Goal: Task Accomplishment & Management: Manage account settings

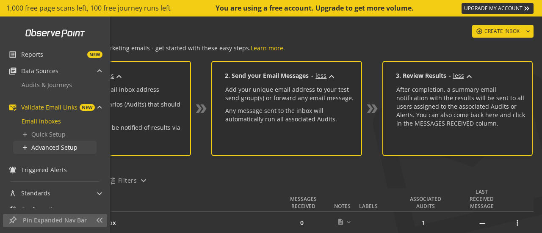
scroll to position [59, 0]
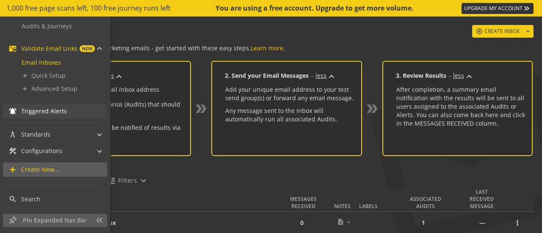
click at [36, 110] on span "Triggered Alerts" at bounding box center [44, 111] width 46 height 8
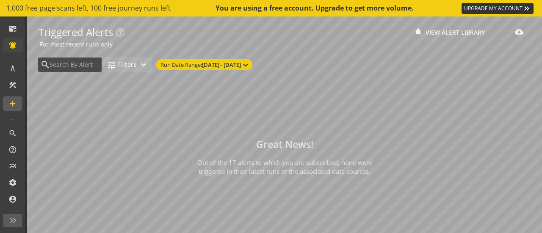
click at [142, 64] on mat-icon "expand_more" at bounding box center [143, 65] width 10 height 10
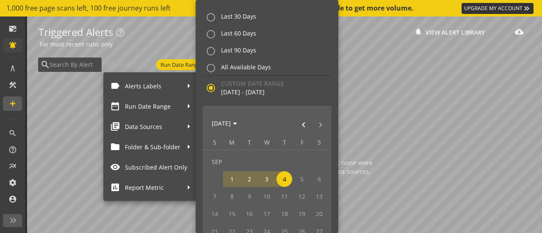
scroll to position [3, 0]
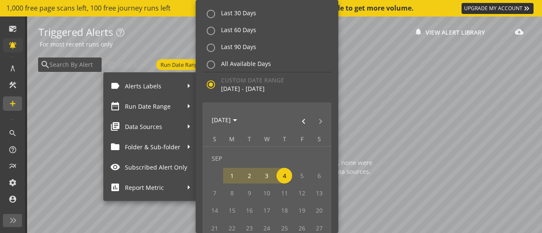
click at [71, 146] on div at bounding box center [271, 116] width 542 height 233
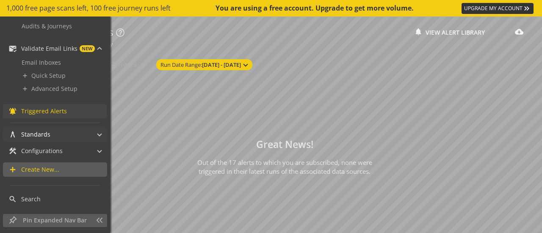
click at [98, 132] on span at bounding box center [99, 133] width 3 height 9
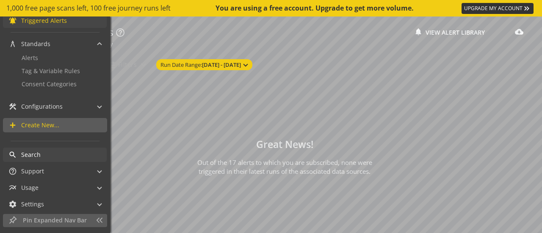
scroll to position [169, 0]
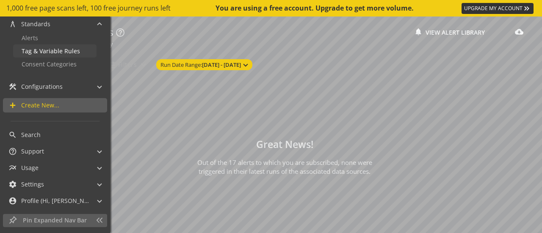
click at [31, 50] on span "Tag & Variable Rules" at bounding box center [51, 51] width 58 height 8
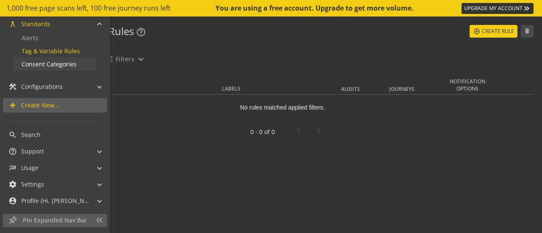
click at [41, 66] on span "Consent Categories" at bounding box center [49, 64] width 55 height 8
click at [36, 38] on span "Alerts" at bounding box center [30, 38] width 17 height 8
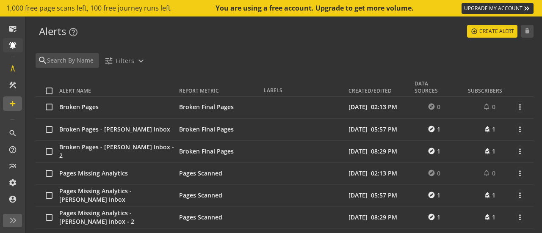
scroll to position [59, 0]
click at [437, 130] on span "1" at bounding box center [438, 129] width 3 height 8
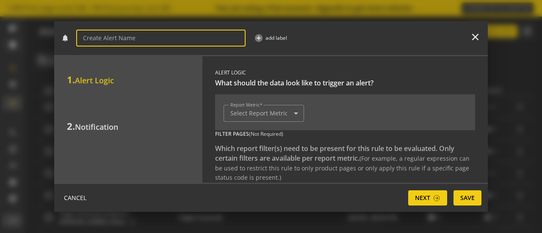
type input "Broken Pages - [PERSON_NAME] Inbox"
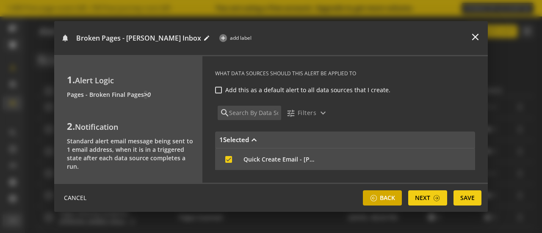
click at [376, 197] on span at bounding box center [373, 198] width 8 height 7
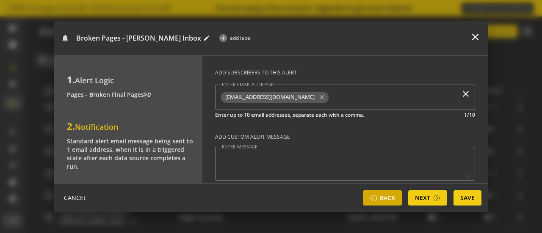
click at [378, 201] on span "Back" at bounding box center [381, 197] width 25 height 15
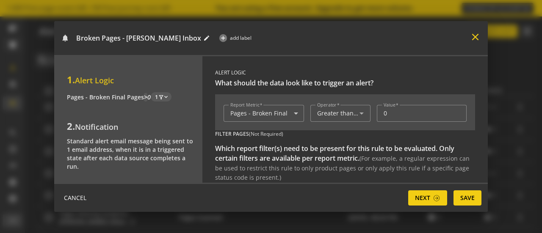
click at [474, 36] on mat-icon "close" at bounding box center [474, 36] width 11 height 11
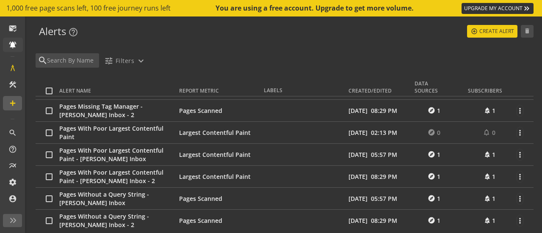
scroll to position [262, 0]
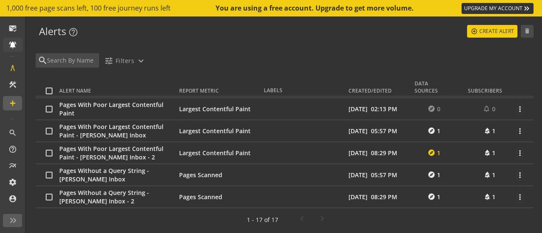
click at [430, 152] on mat-icon "explore" at bounding box center [431, 153] width 9 height 8
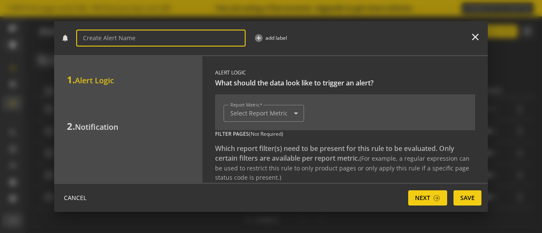
type input "Pages With Poor Largest Contentful Paint - [PERSON_NAME] Inbox - 2"
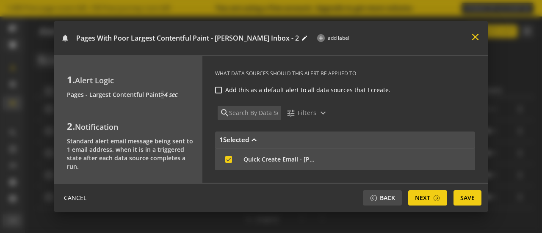
click at [474, 34] on mat-icon "close" at bounding box center [474, 36] width 11 height 11
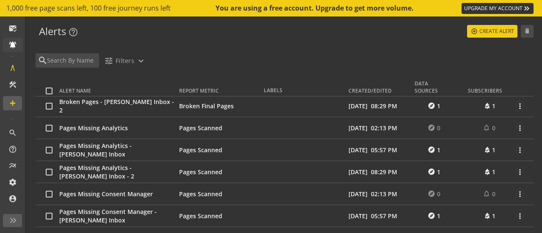
scroll to position [0, 0]
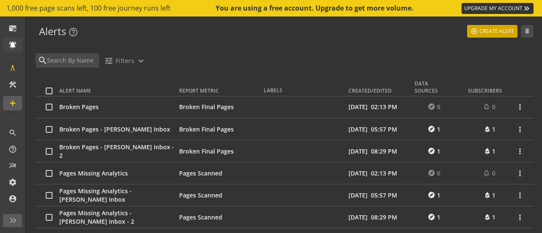
click at [487, 36] on span "Create Alert" at bounding box center [496, 31] width 35 height 15
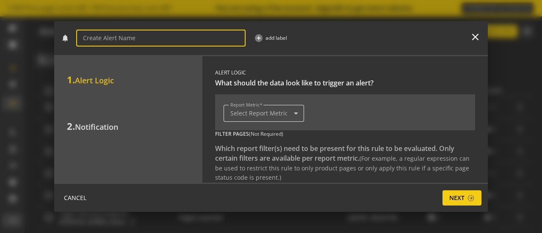
click at [293, 113] on mat-icon "arrow_drop_down" at bounding box center [297, 113] width 16 height 17
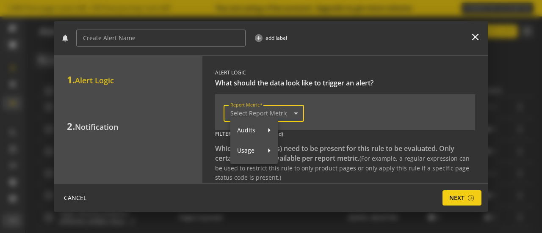
click at [295, 112] on div at bounding box center [271, 116] width 542 height 233
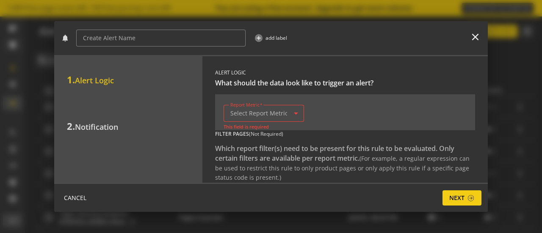
click at [290, 111] on mat-icon "arrow_drop_down" at bounding box center [297, 113] width 16 height 17
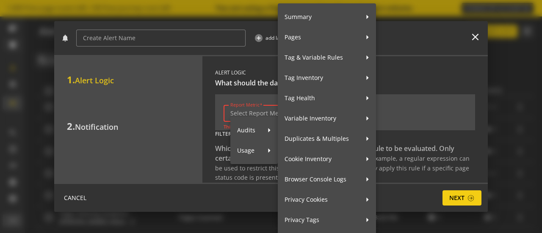
click at [254, 131] on span "Audits" at bounding box center [249, 130] width 24 height 18
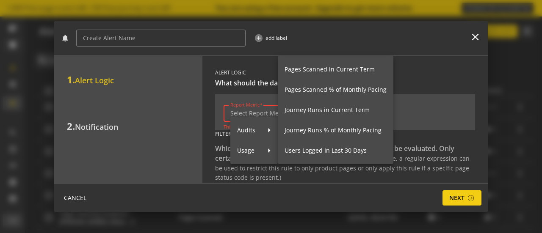
click at [331, 34] on div at bounding box center [271, 116] width 542 height 233
